Goal: Information Seeking & Learning: Learn about a topic

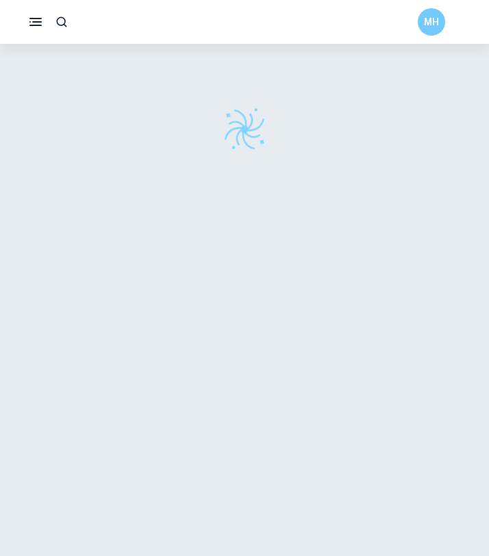
click at [33, 21] on icon "button" at bounding box center [35, 22] width 16 height 16
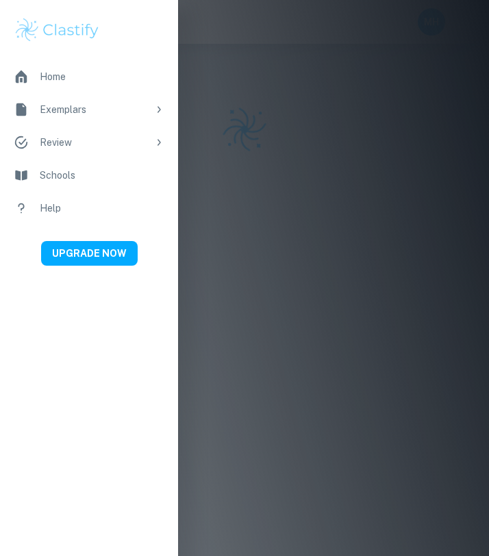
click at [50, 79] on div at bounding box center [244, 278] width 489 height 556
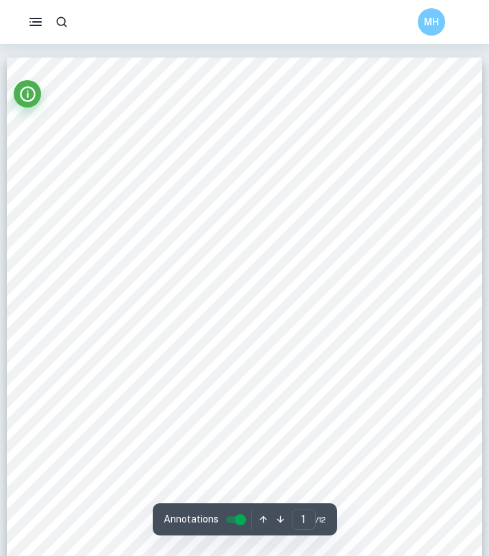
click at [40, 20] on icon "button" at bounding box center [35, 22] width 16 height 16
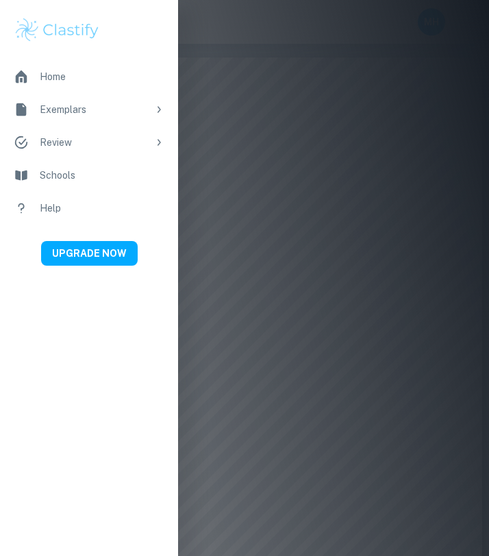
click at [48, 78] on div "Home" at bounding box center [102, 76] width 125 height 15
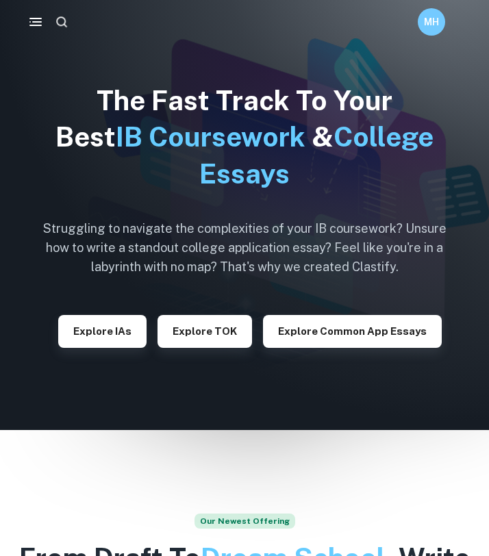
click at [58, 22] on icon "button" at bounding box center [62, 22] width 14 height 14
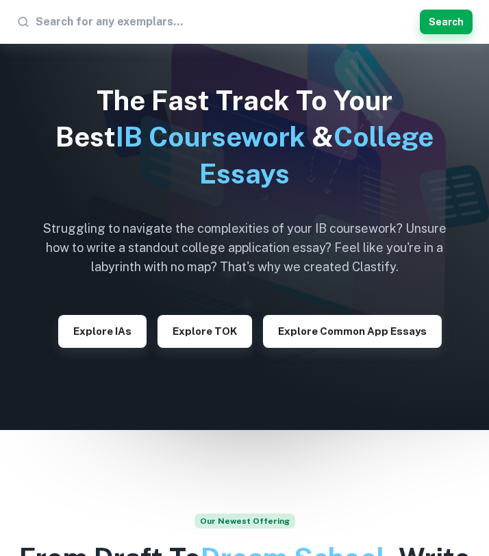
click at [142, 24] on input "text" at bounding box center [225, 22] width 379 height 22
type input "loreal"
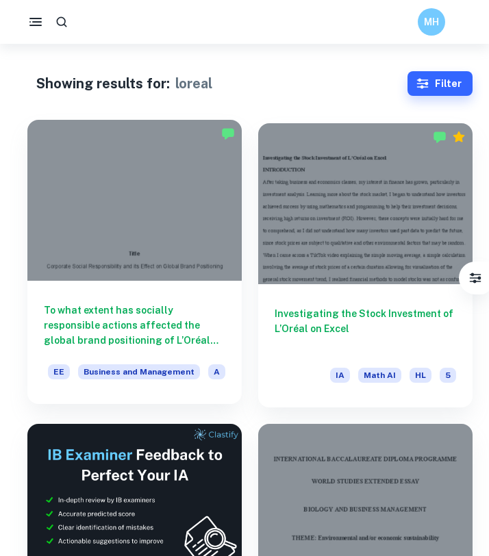
click at [173, 301] on div "To what extent has socially responsible actions affected the global brand posit…" at bounding box center [134, 342] width 214 height 123
click at [114, 298] on div "To what extent has socially responsible actions affected the global brand posit…" at bounding box center [134, 342] width 214 height 123
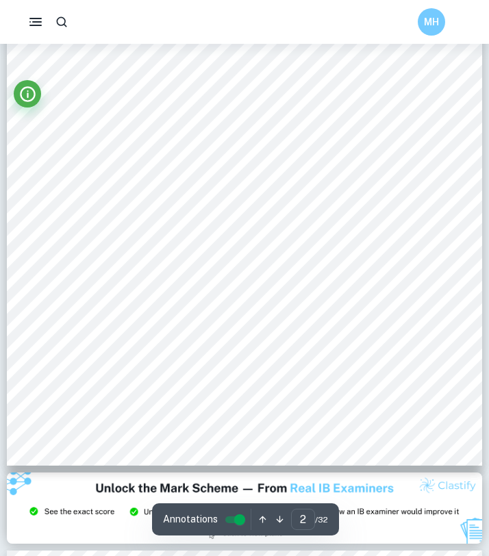
scroll to position [821, 0]
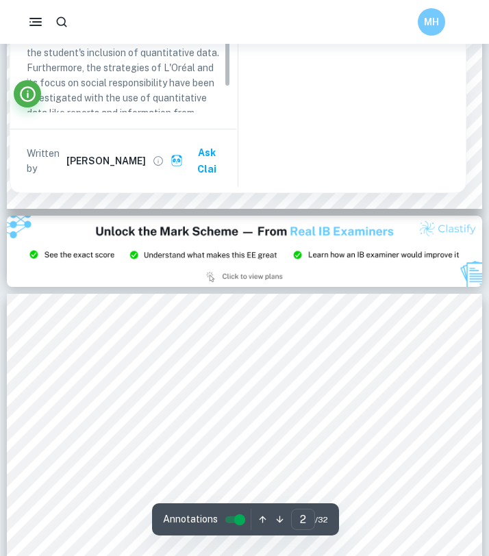
type input "3"
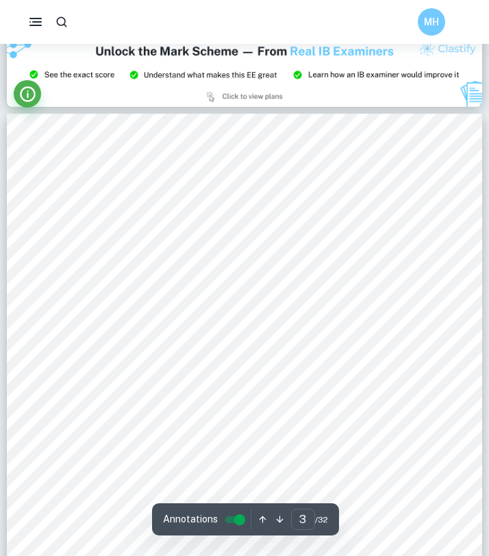
scroll to position [1454, 0]
